Goal: Task Accomplishment & Management: Use online tool/utility

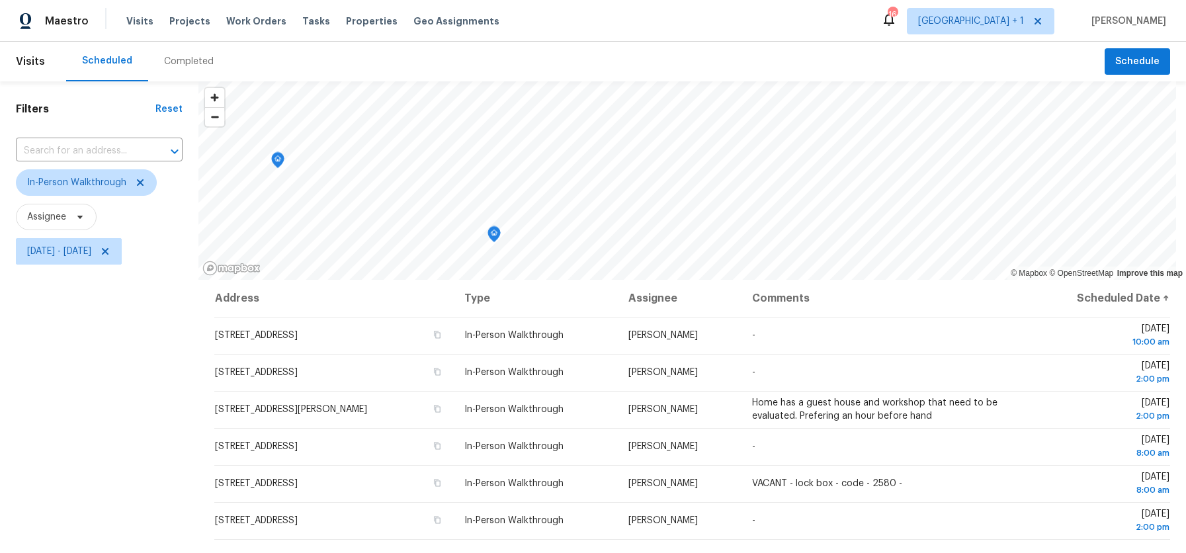
scroll to position [58, 0]
click at [110, 249] on icon at bounding box center [105, 251] width 11 height 11
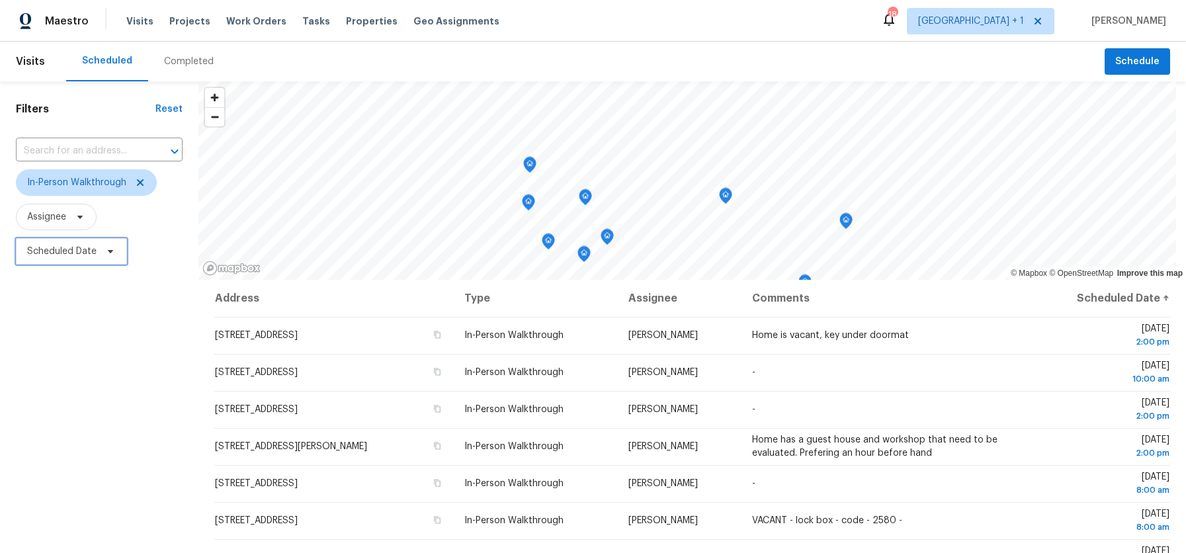
click at [56, 251] on span "Scheduled Date" at bounding box center [61, 251] width 69 height 13
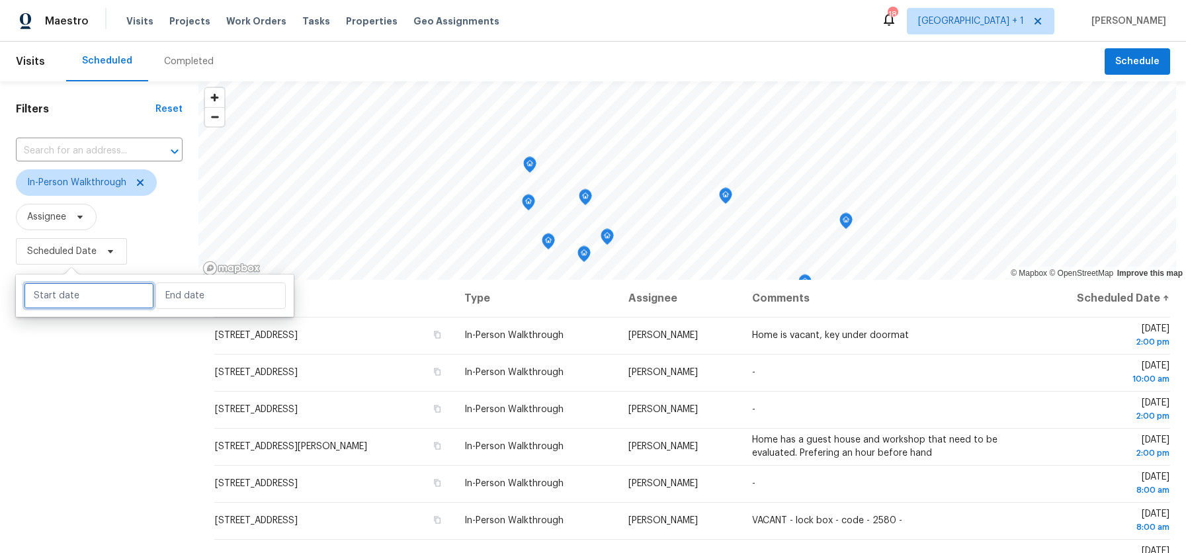
select select "7"
select select "2025"
select select "8"
select select "2025"
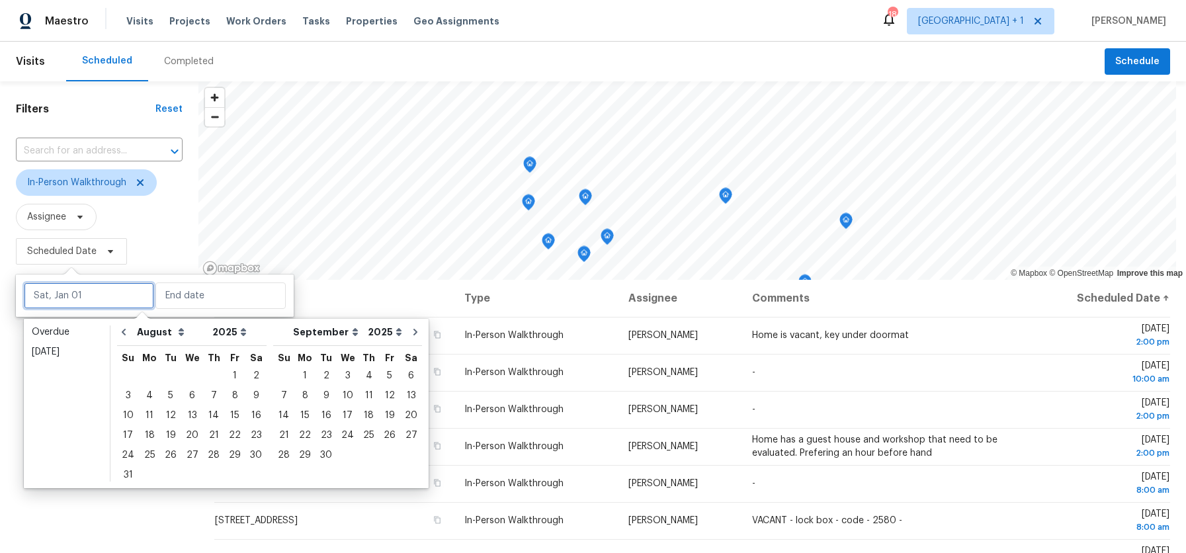
click at [60, 296] on input "text" at bounding box center [89, 295] width 130 height 26
click at [182, 432] on div "20" at bounding box center [192, 435] width 22 height 19
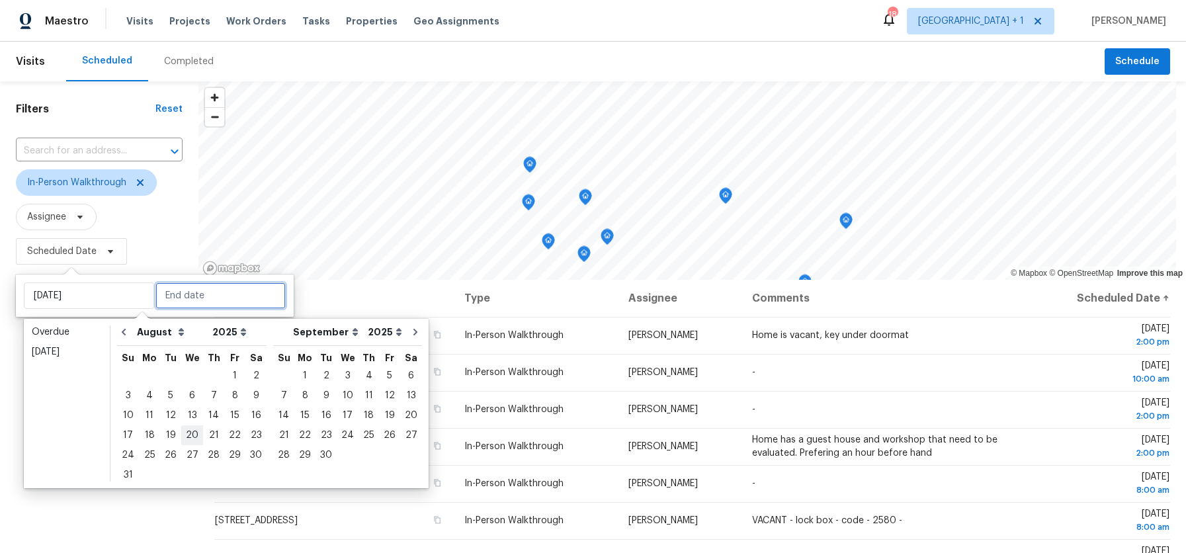
type input "Wed, Aug 20"
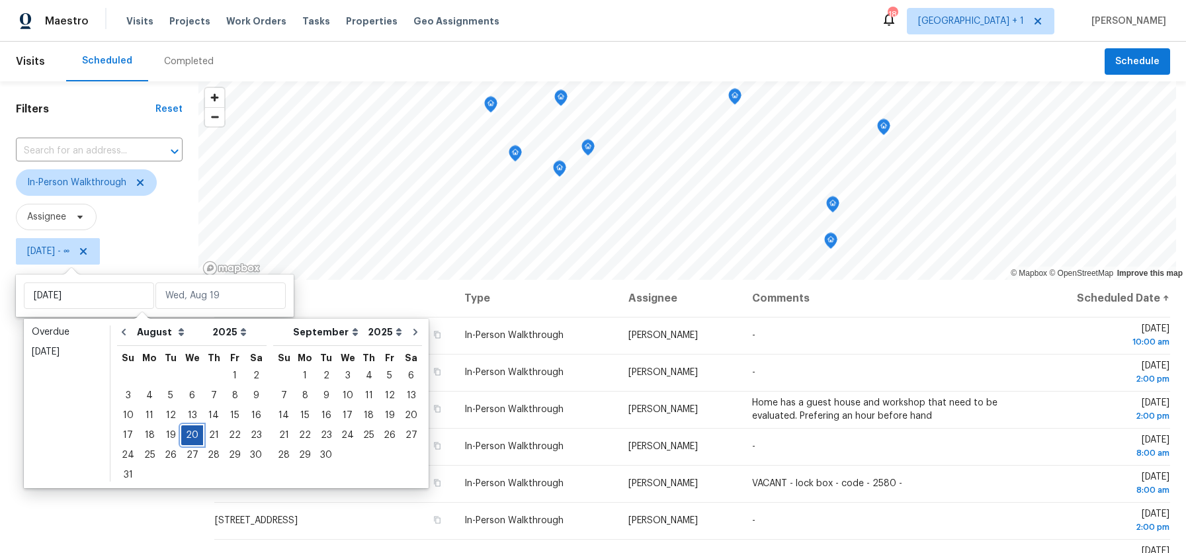
click at [182, 432] on div "20" at bounding box center [192, 435] width 22 height 19
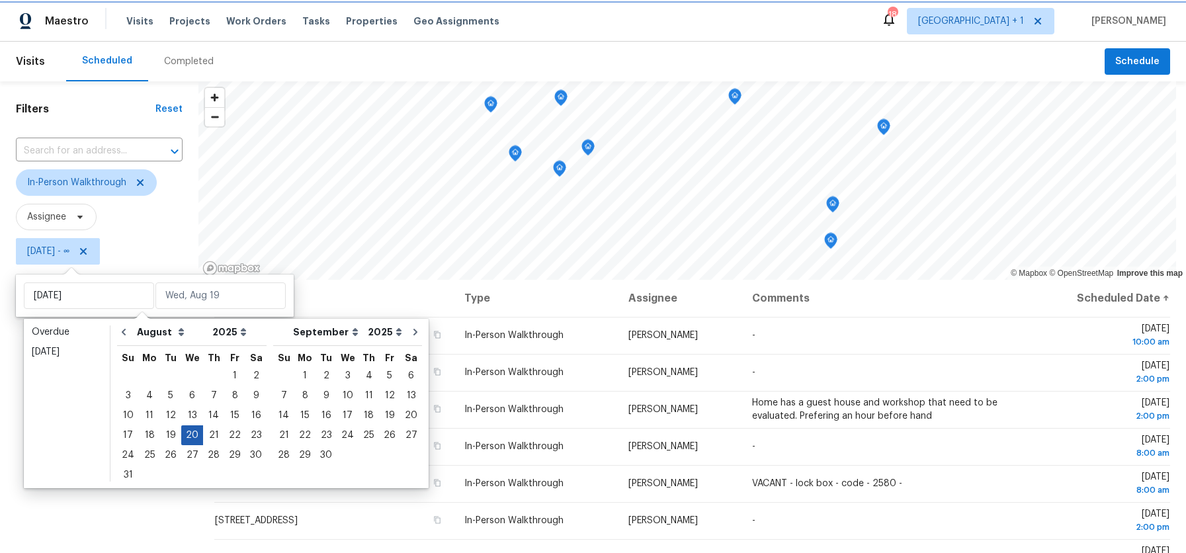
type input "Wed, Aug 20"
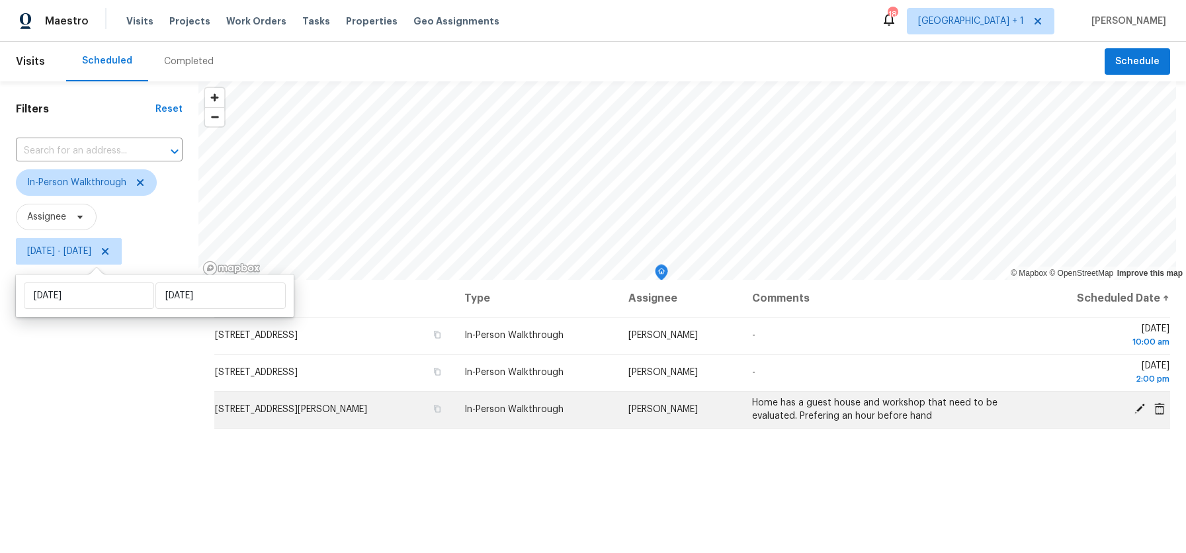
click at [454, 401] on td "12108 Muriel Dr, Lynwood, CA 90262" at bounding box center [333, 409] width 239 height 37
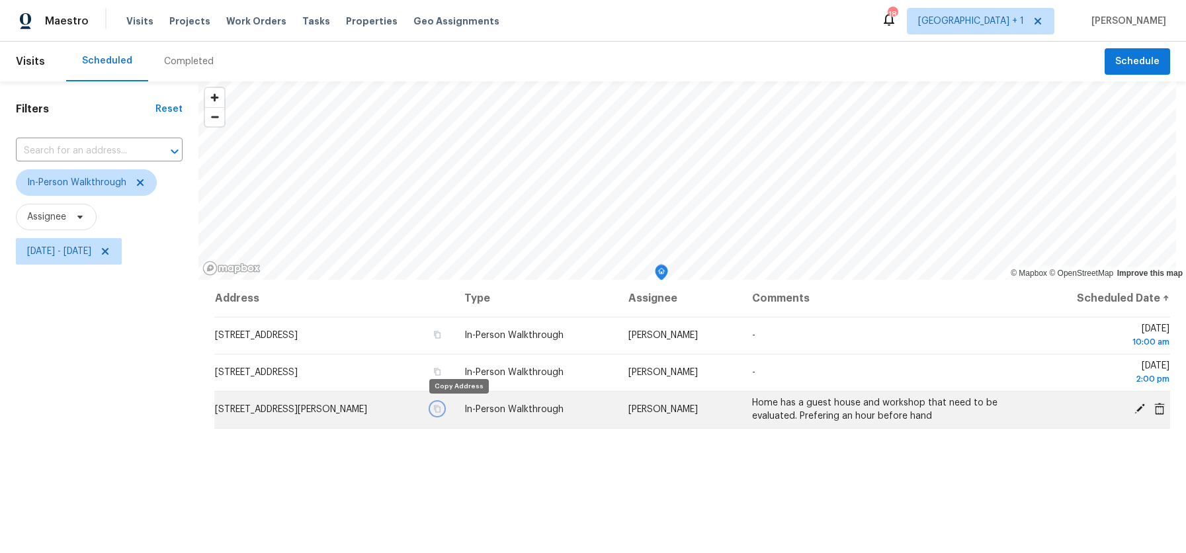
click at [441, 409] on icon "button" at bounding box center [437, 409] width 8 height 8
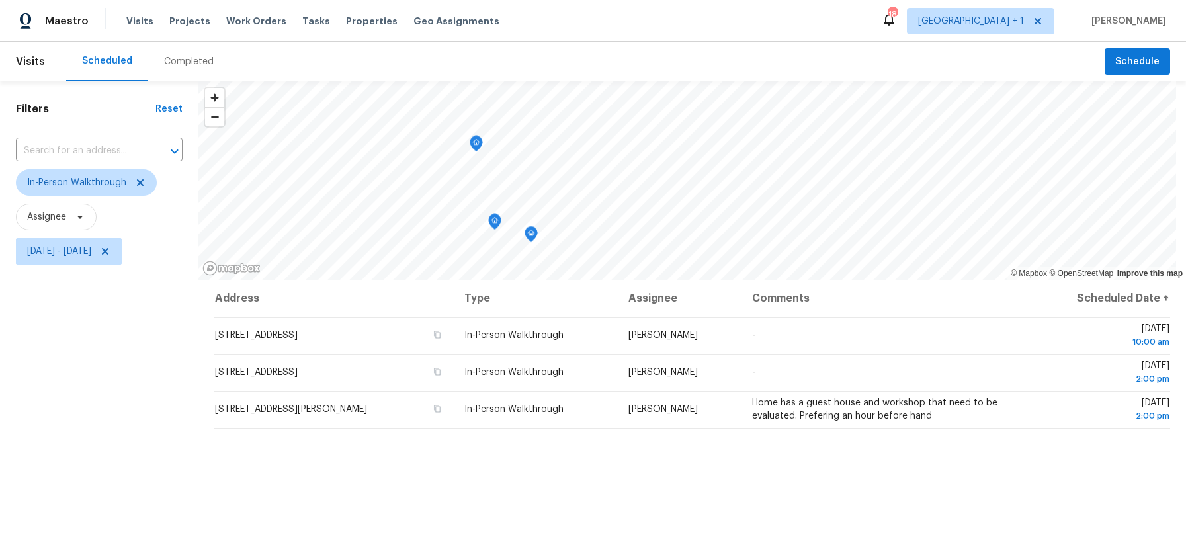
click at [67, 374] on div "Filters Reset ​ In-Person Walkthrough Assignee Wed, Aug 20 - Wed, Aug 20" at bounding box center [99, 401] width 198 height 641
